Goal: Navigation & Orientation: Find specific page/section

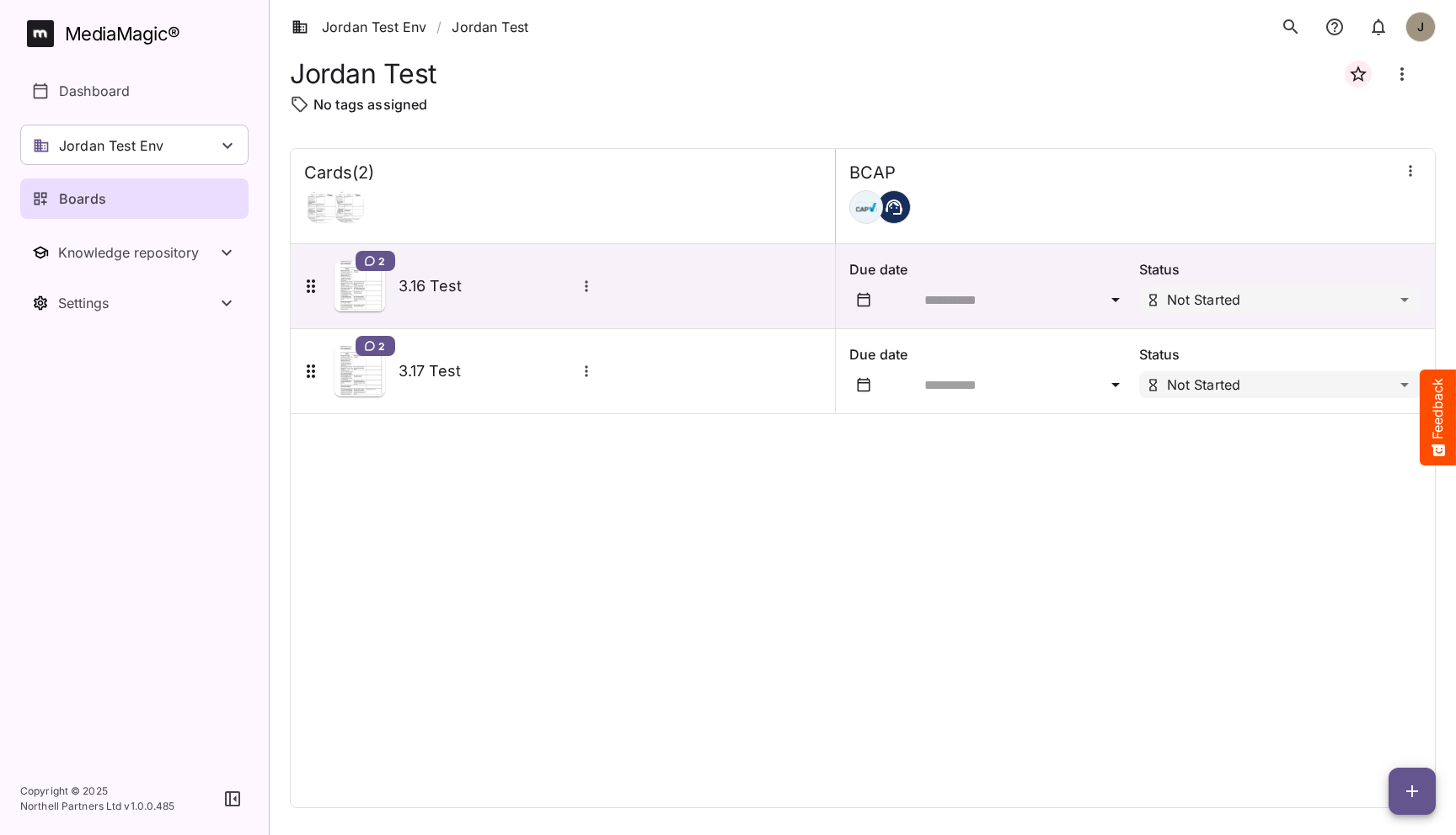
click at [534, 543] on div "Cards ( 2 ) BCAP 2 3.16 Test Due date Status Not Started 2 3.17 Test Due date S…" at bounding box center [862, 478] width 1146 height 660
click at [685, 489] on div "Cards ( 2 ) BCAP 2 3.16 Test Due date Status Not Started 2 3.17 Test Due date S…" at bounding box center [862, 478] width 1146 height 660
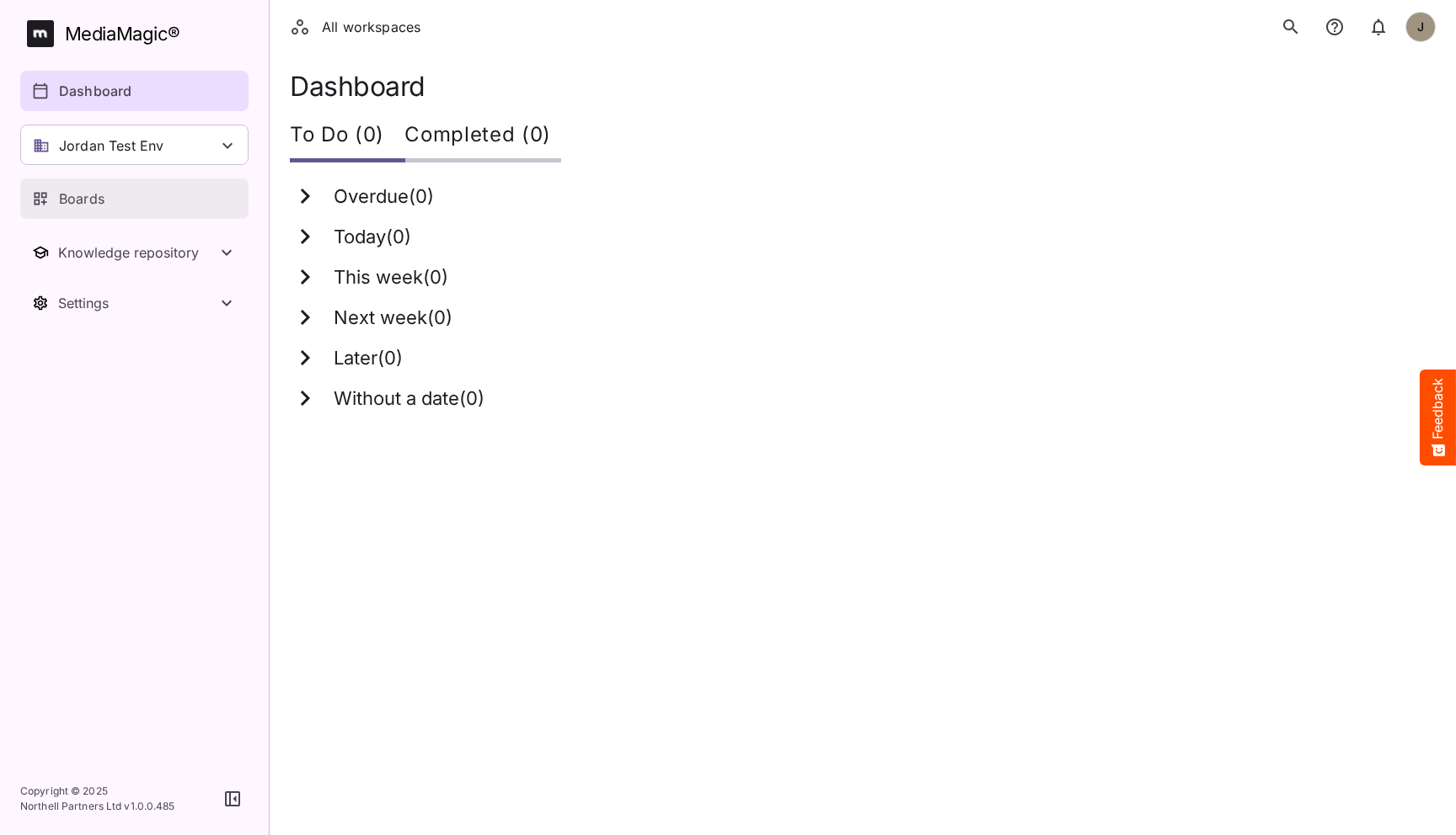
click at [108, 190] on div "Boards" at bounding box center [135, 199] width 206 height 20
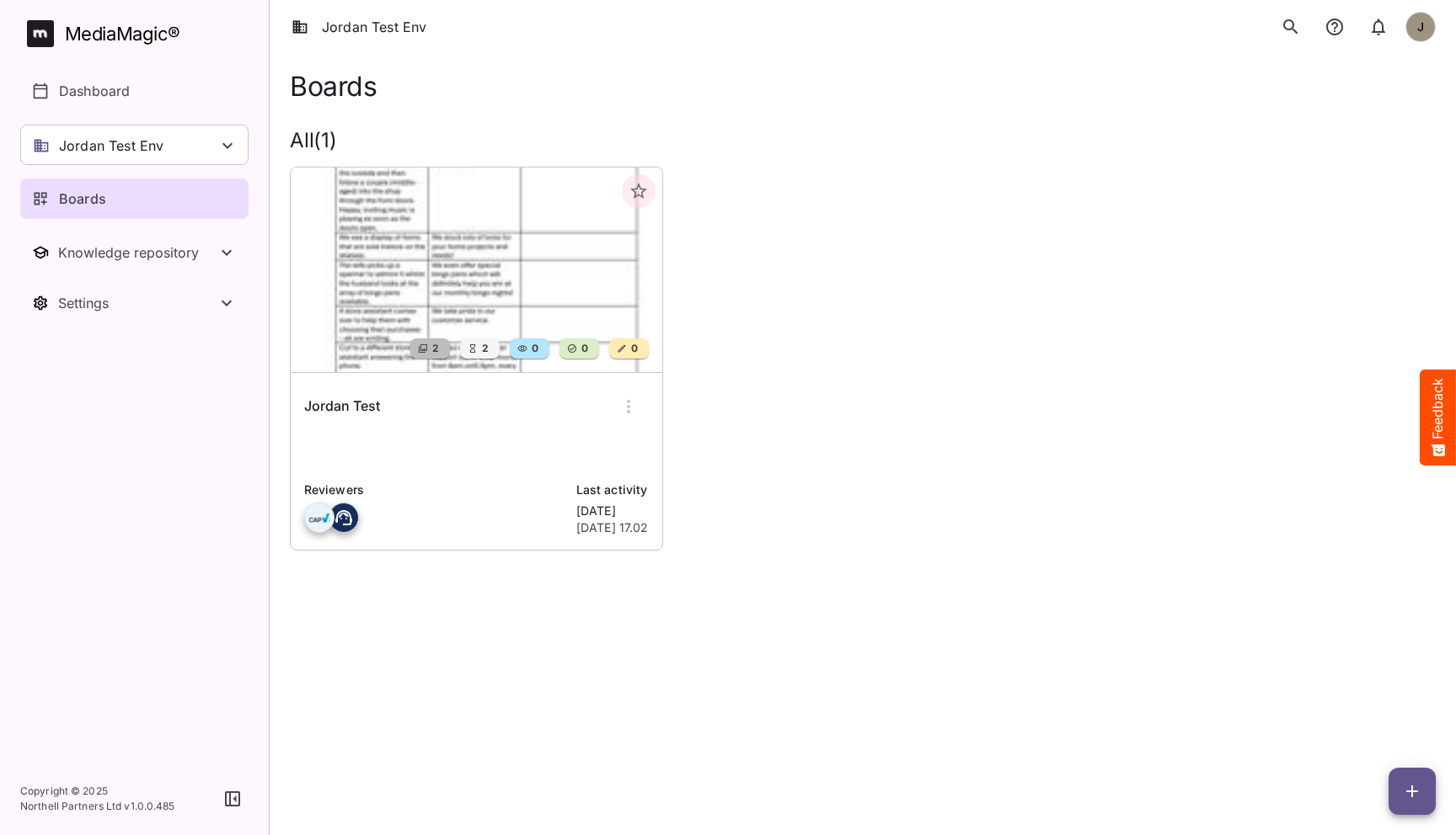
click at [496, 456] on p at bounding box center [476, 451] width 344 height 34
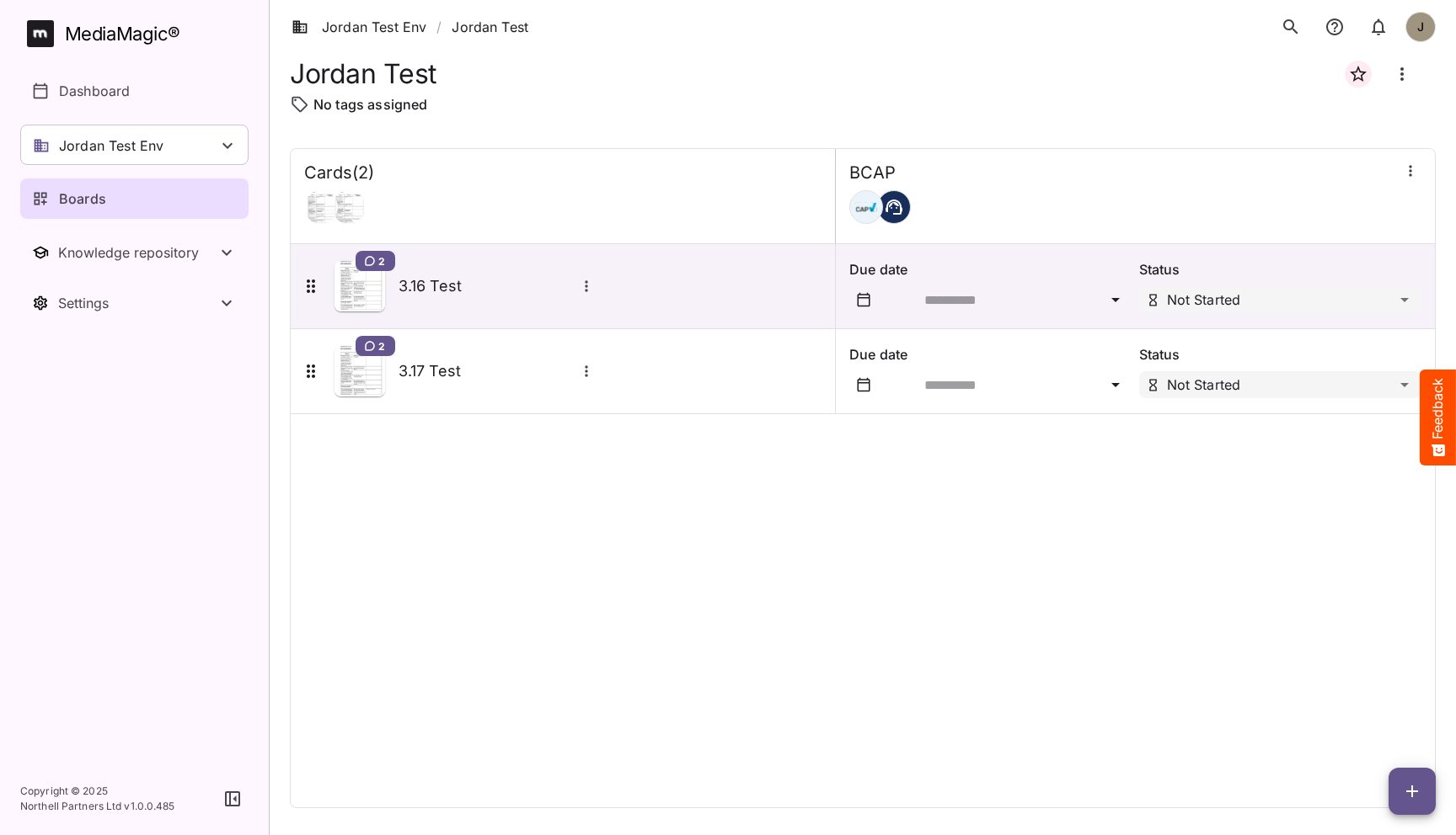
click at [473, 488] on div "Cards ( 2 ) BCAP 2 3.16 Test Due date Status Not Started 2 3.17 Test Due date S…" at bounding box center [862, 478] width 1146 height 660
click at [413, 26] on link "Jordan Test Env" at bounding box center [358, 27] width 135 height 20
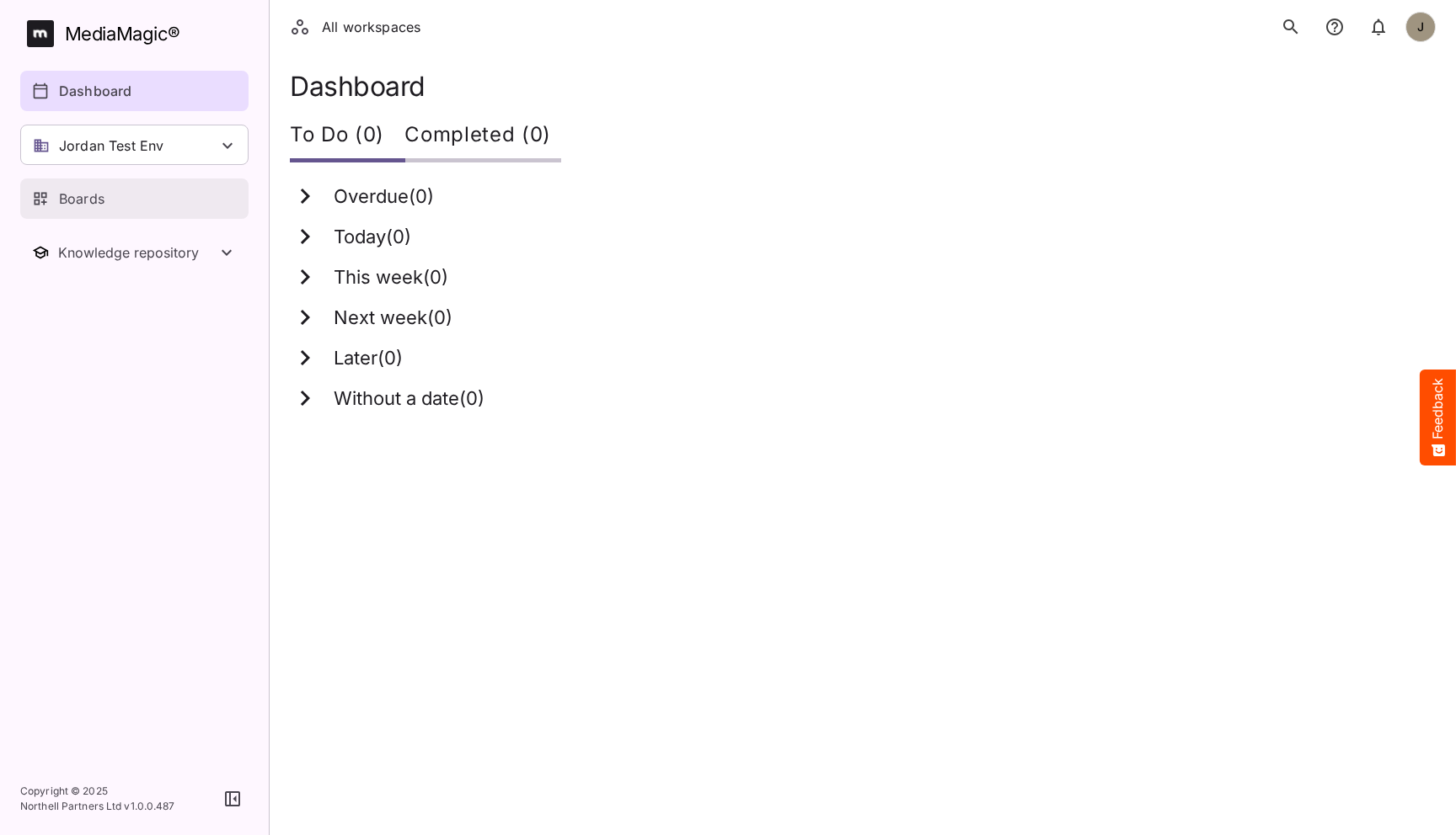
click at [113, 211] on link "Boards" at bounding box center [135, 198] width 228 height 40
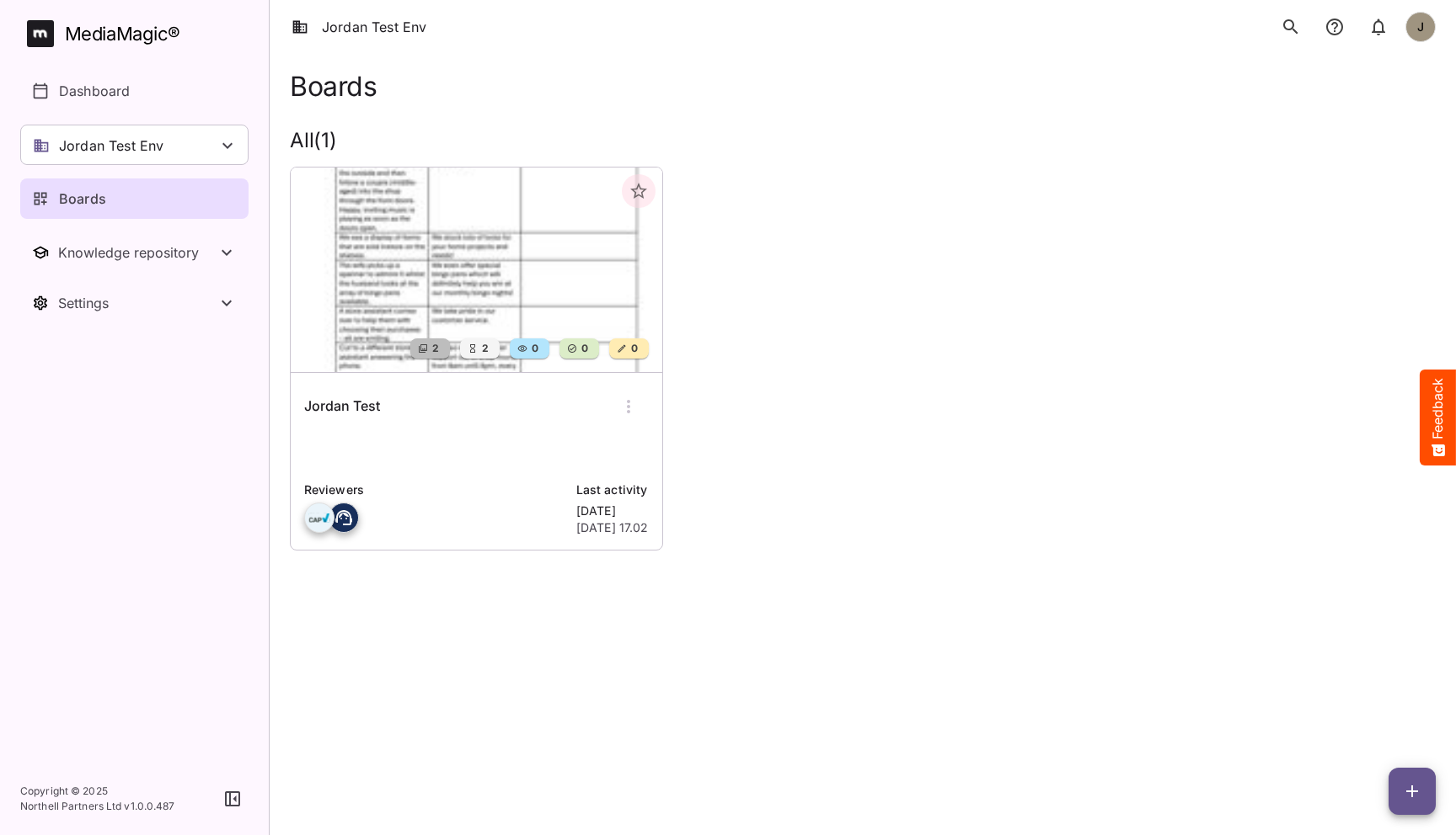
click at [404, 440] on p at bounding box center [476, 451] width 344 height 34
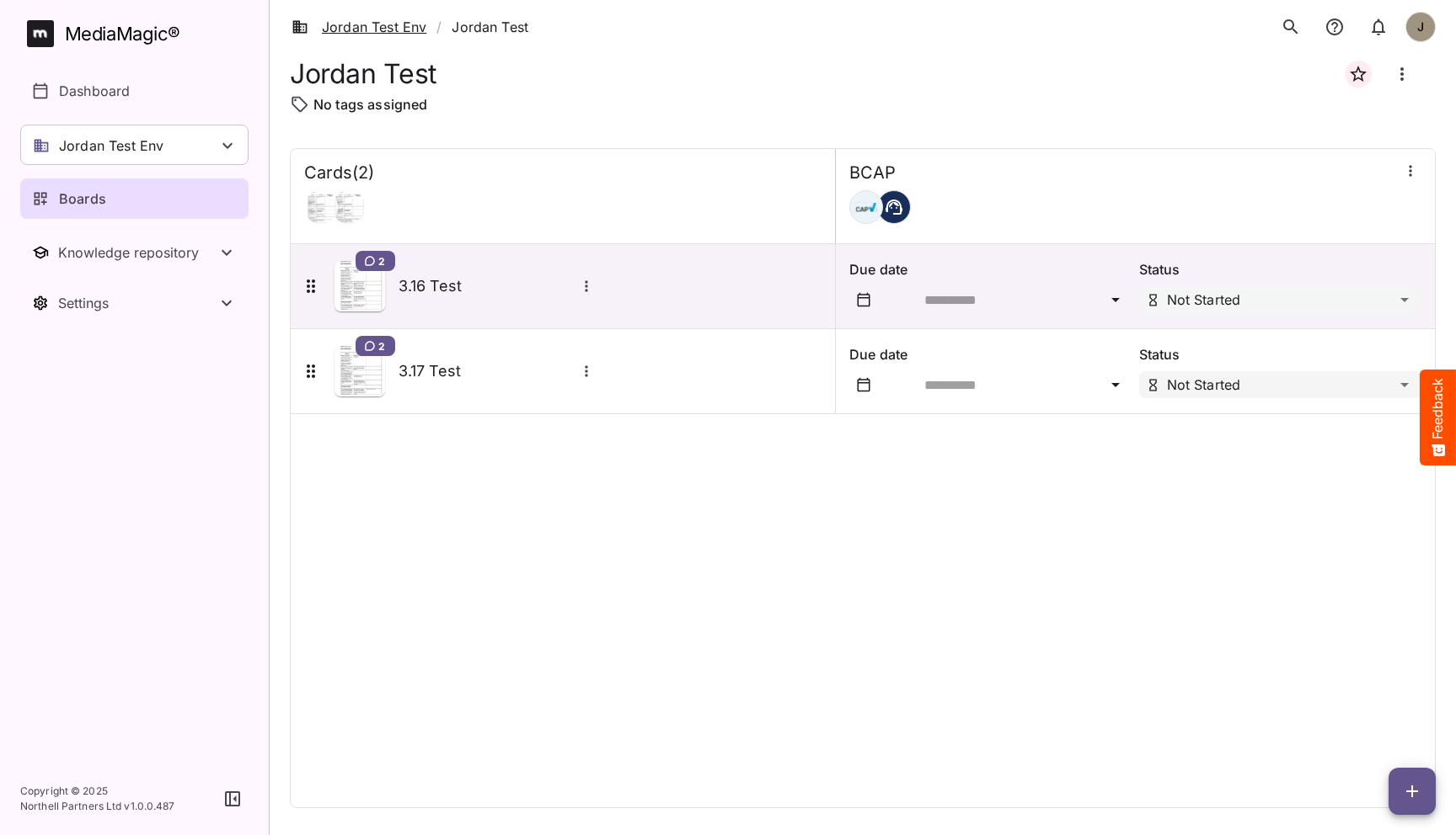
click at [339, 29] on link "Jordan Test Env" at bounding box center [358, 27] width 135 height 20
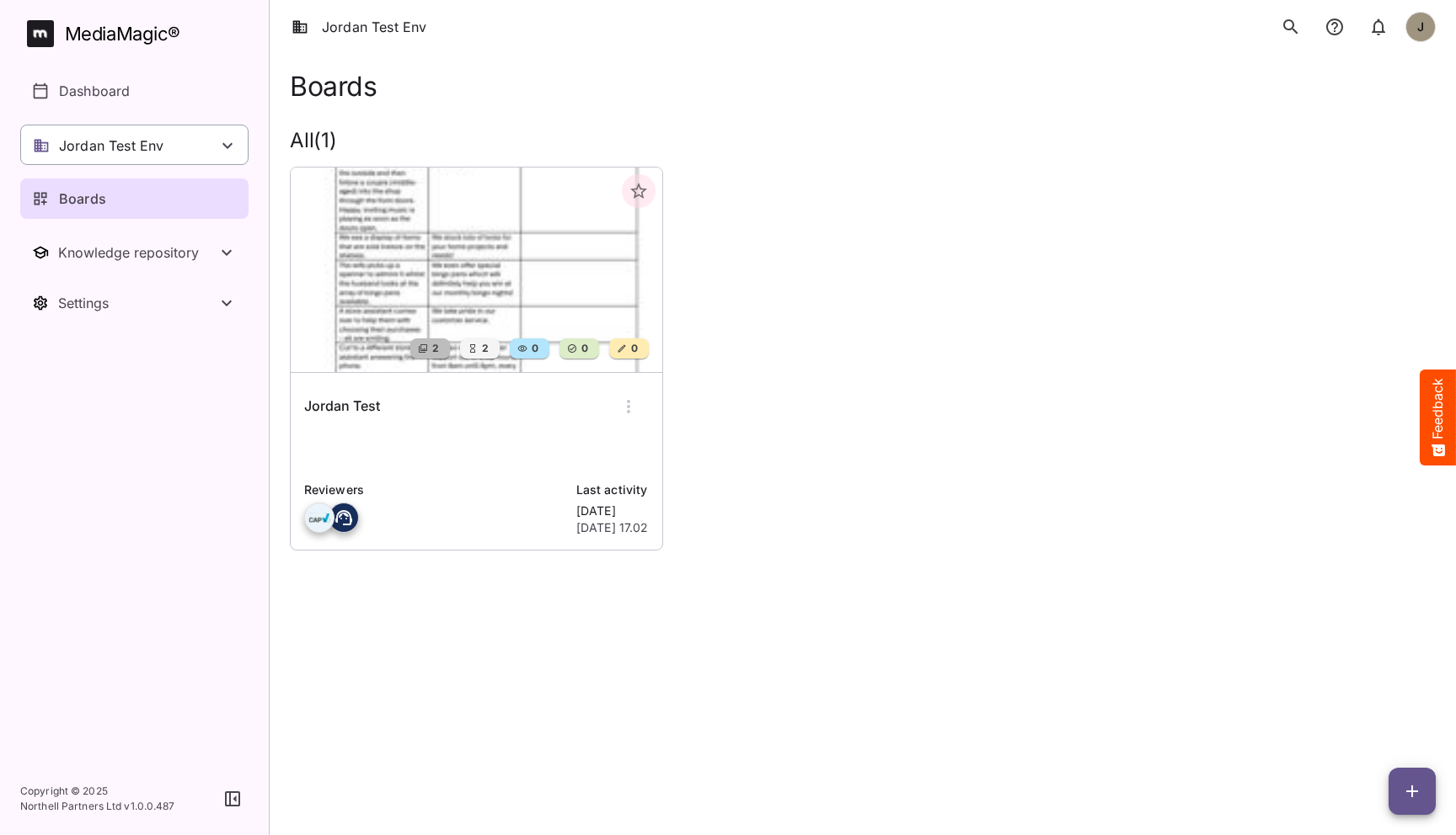
click at [152, 150] on p "Jordan Test Env" at bounding box center [111, 145] width 104 height 20
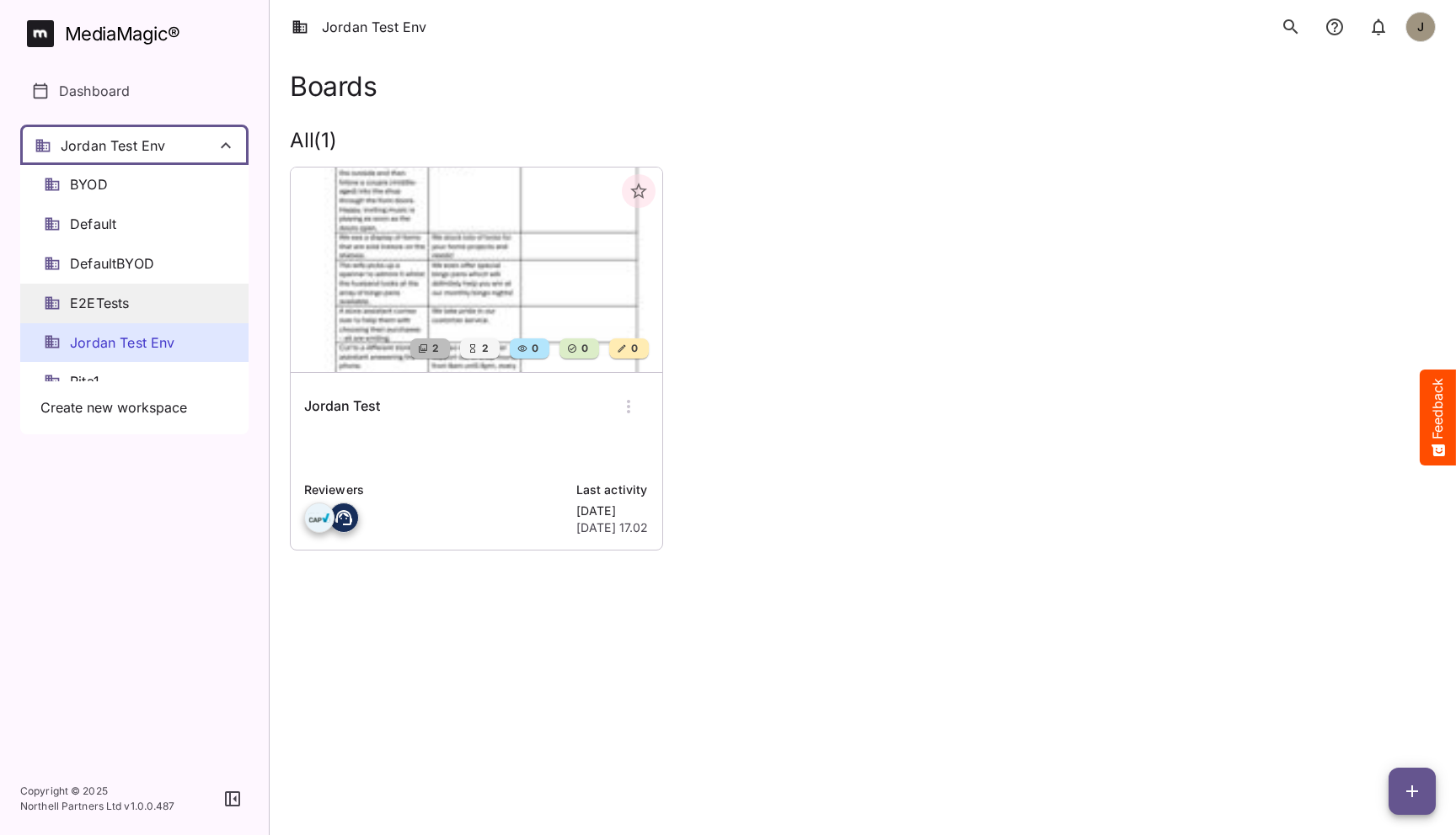
scroll to position [32, 0]
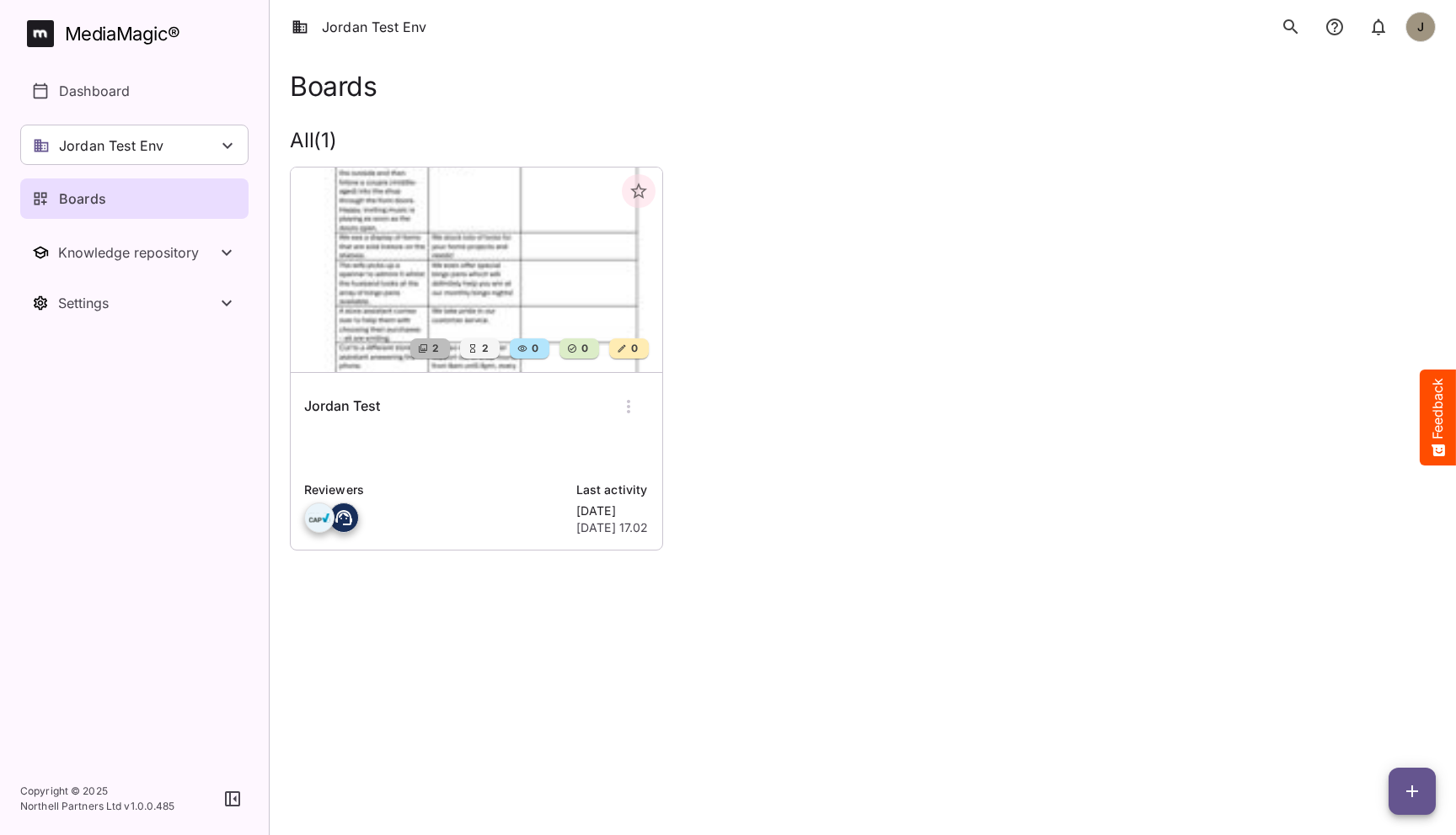
click at [1027, 392] on div "2 2 0 0 0 Jordan Test Reviewers Last activity [DATE] [DATE] 17.02" at bounding box center [856, 352] width 1159 height 397
click at [737, 597] on html "Jordan Test Env J MediaMagic ® Dashboard Jordan Test Env BYOD Default DefaultBY…" at bounding box center [728, 299] width 1456 height 597
click at [879, 496] on div "2 2 0 0 0 Jordan Test Reviewers Last activity [DATE] [DATE] 17.02" at bounding box center [856, 352] width 1159 height 397
click at [979, 597] on html "Jordan Test Env J MediaMagic ® Dashboard Jordan Test Env BYOD Default DefaultBY…" at bounding box center [728, 299] width 1456 height 597
click at [923, 472] on div "2 2 0 0 0 Jordan Test Reviewers Last activity [DATE] [DATE] 17.02" at bounding box center [856, 352] width 1159 height 397
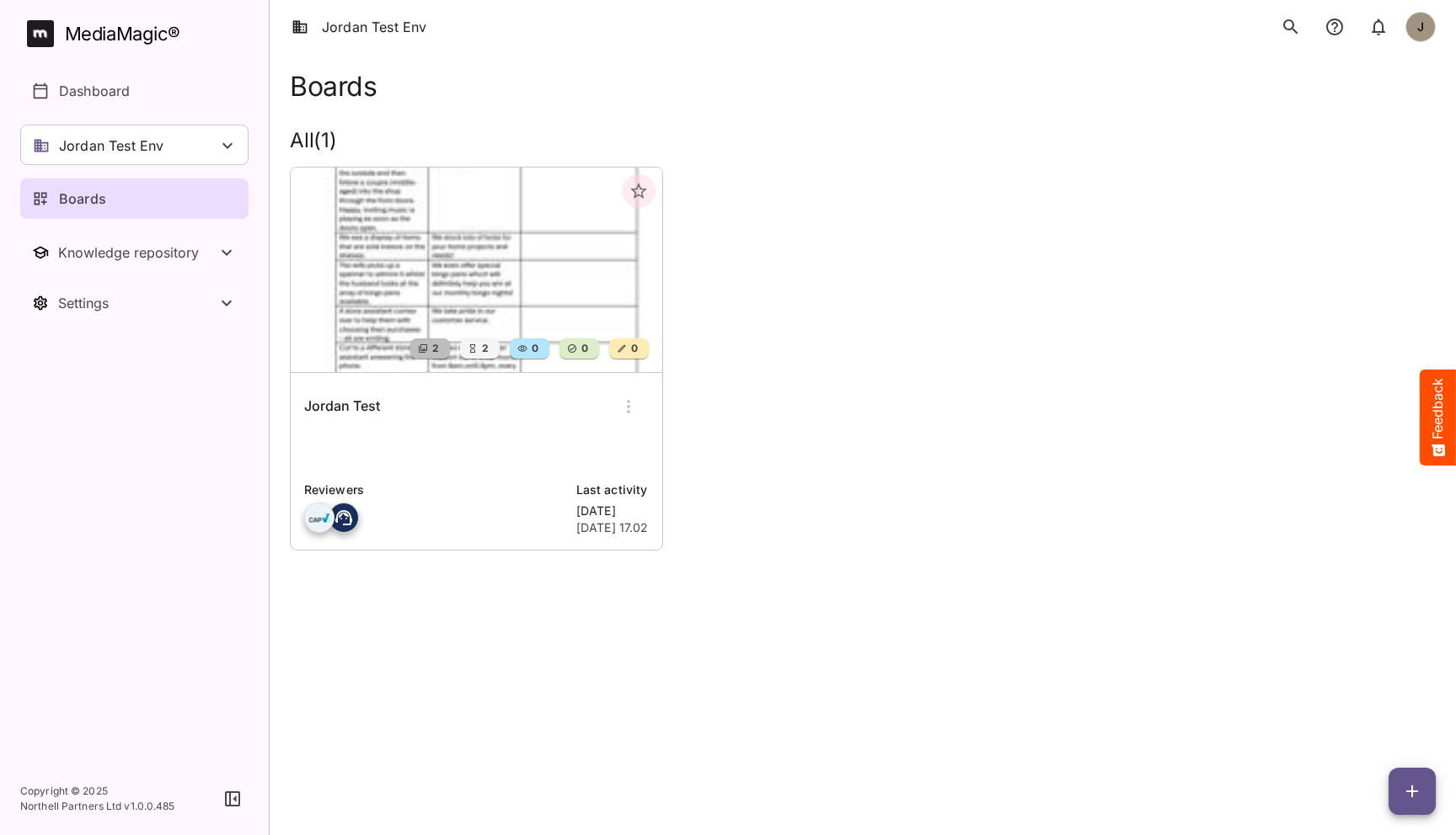
click at [668, 501] on div "2 2 0 0 0 Jordan Test Reviewers Last activity [DATE] [DATE] 17.02" at bounding box center [856, 352] width 1159 height 397
click at [393, 439] on p at bounding box center [476, 451] width 344 height 34
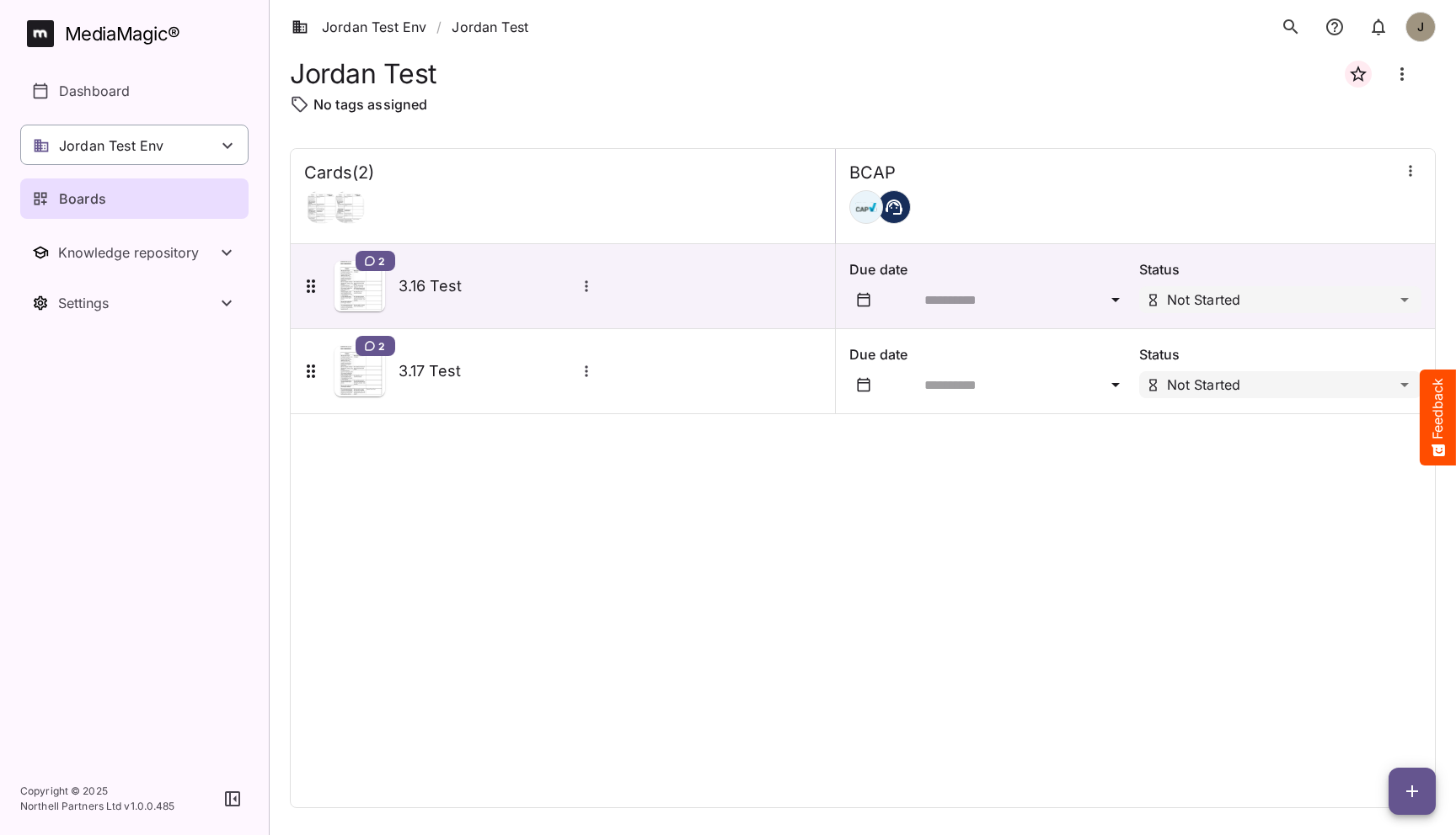
click at [167, 139] on div "Jordan Test Env" at bounding box center [135, 144] width 228 height 40
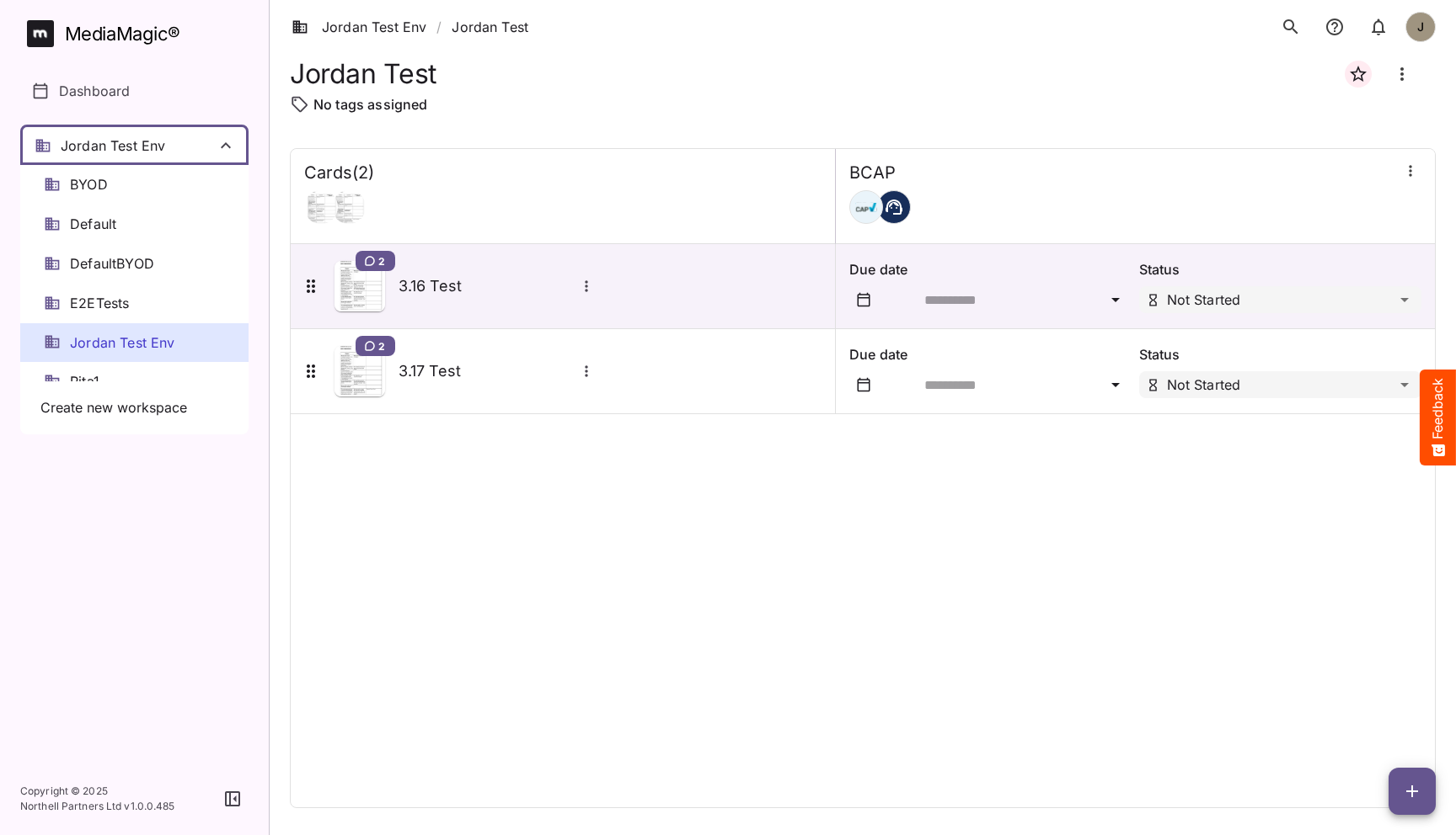
click at [167, 139] on div at bounding box center [728, 417] width 1456 height 835
